Goal: Download file/media

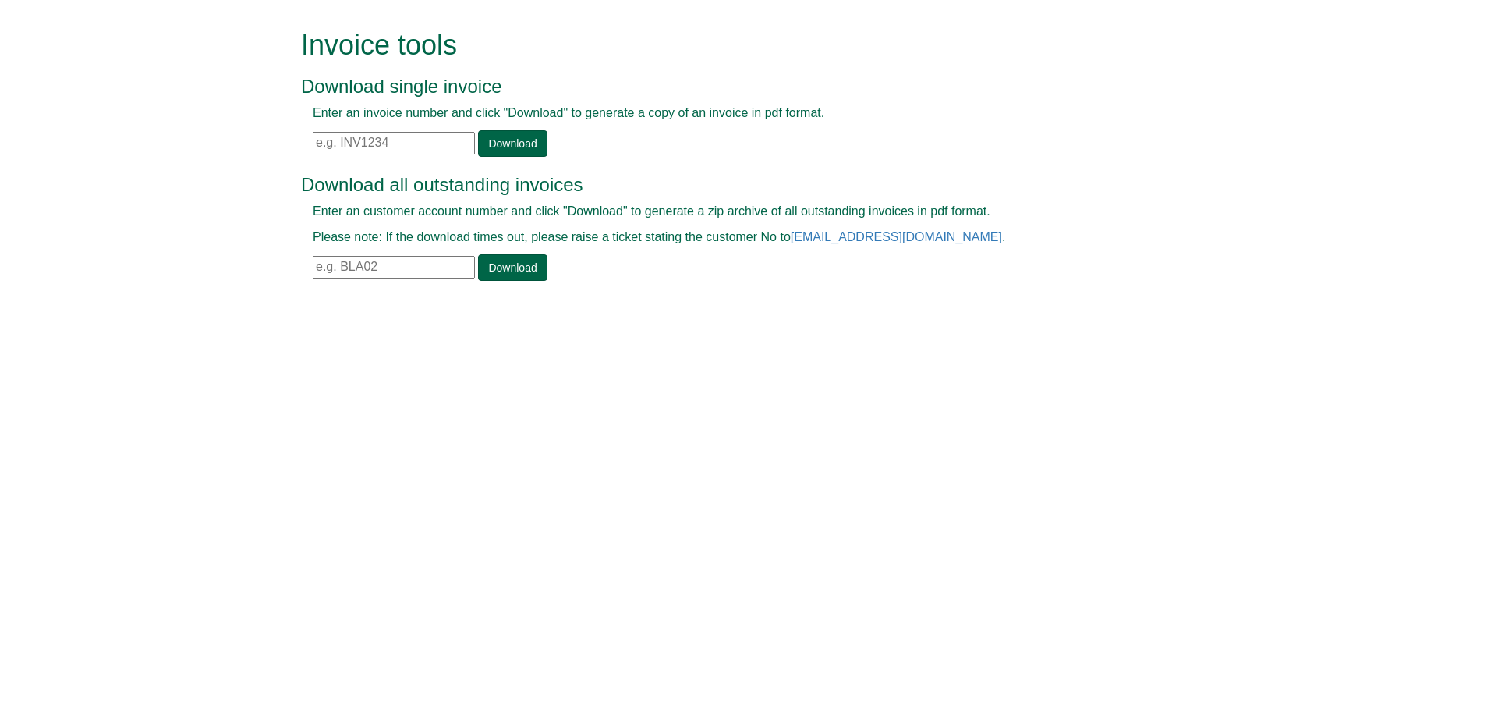
click at [360, 125] on div "Enter an invoice number and click "Download" to generate a copy of an invoice i…" at bounding box center [728, 131] width 854 height 52
drag, startPoint x: 361, startPoint y: 132, endPoint x: 371, endPoint y: 136, distance: 10.9
click at [361, 132] on input "text" at bounding box center [394, 143] width 162 height 23
paste input "INV1394632"
drag, startPoint x: 574, startPoint y: 130, endPoint x: 534, endPoint y: 130, distance: 39.8
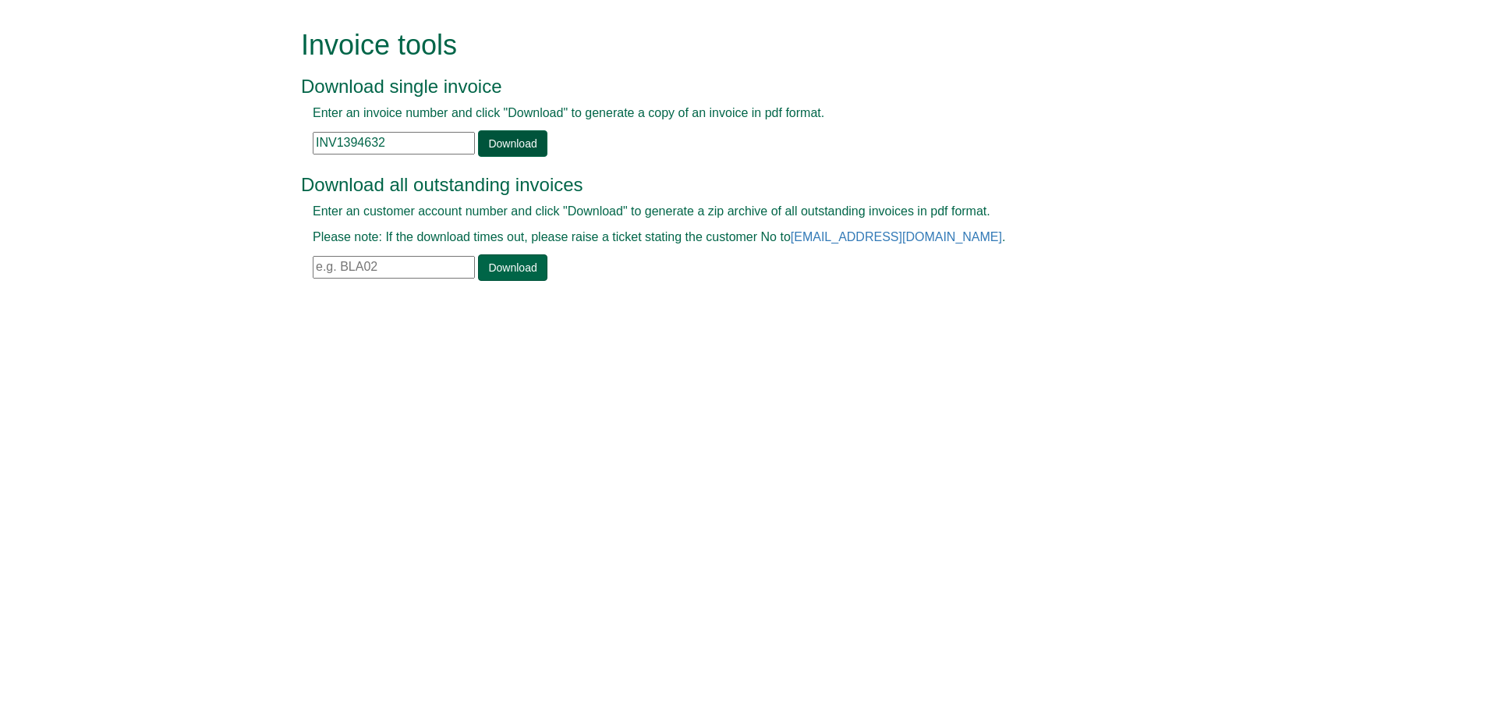
click at [534, 130] on div "Enter an invoice number and click "Download" to generate a copy of an invoice i…" at bounding box center [728, 131] width 854 height 52
click at [532, 136] on link "Download" at bounding box center [512, 143] width 69 height 27
drag, startPoint x: 454, startPoint y: 154, endPoint x: 181, endPoint y: 170, distance: 273.4
click at [181, 170] on form "Invoice tools Download single invoice Enter an invoice number and click "Downlo…" at bounding box center [745, 157] width 1491 height 314
paste input "723"
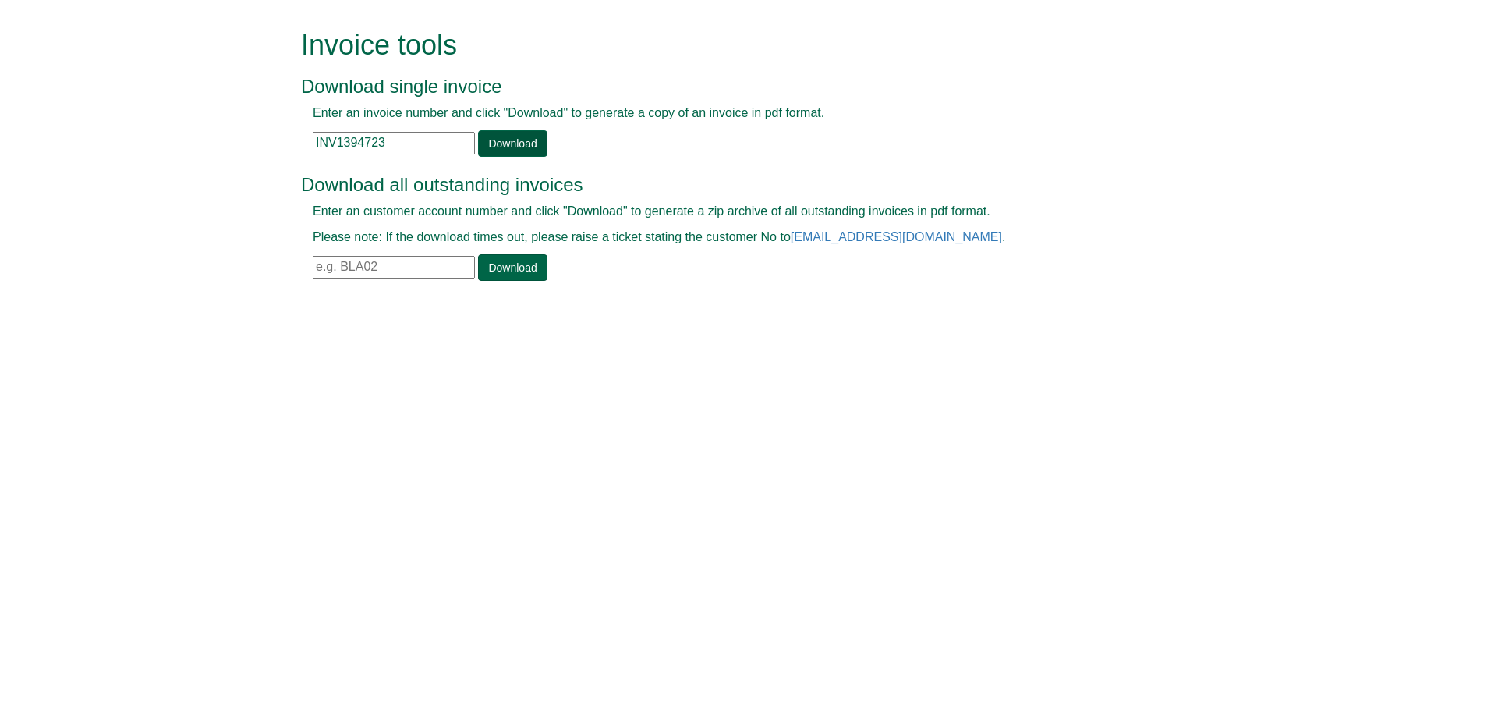
type input "INV1394723"
click at [478, 150] on link "Download" at bounding box center [512, 143] width 69 height 27
